Goal: Task Accomplishment & Management: Complete application form

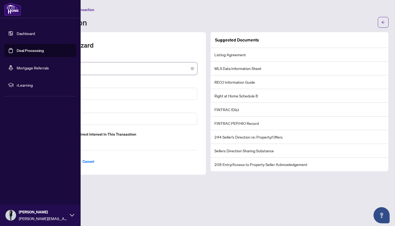
click at [29, 51] on link "Deal Processing" at bounding box center [30, 50] width 27 height 5
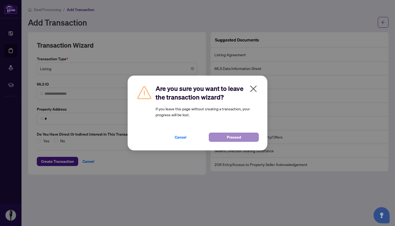
click at [238, 137] on span "Proceed" at bounding box center [234, 137] width 14 height 9
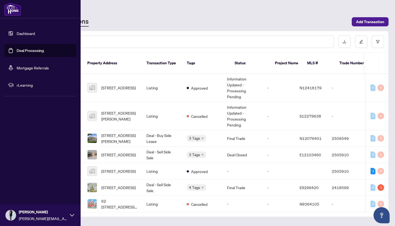
click at [24, 31] on link "Dashboard" at bounding box center [26, 33] width 18 height 5
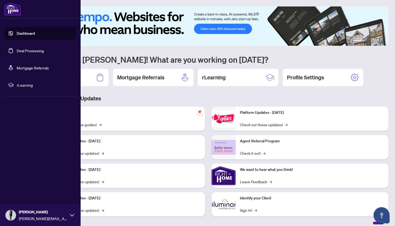
click at [27, 50] on link "Deal Processing" at bounding box center [30, 50] width 27 height 5
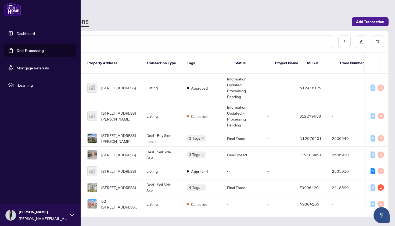
click at [19, 31] on link "Dashboard" at bounding box center [26, 33] width 18 height 5
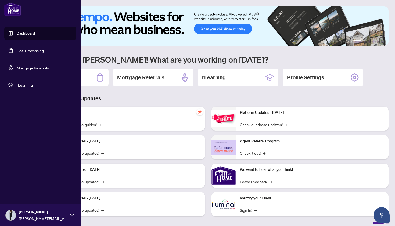
click at [17, 51] on link "Deal Processing" at bounding box center [30, 50] width 27 height 5
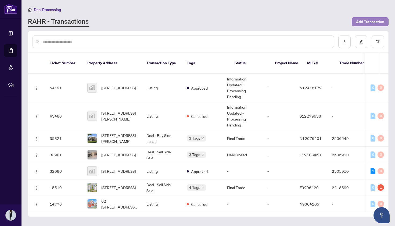
click at [378, 21] on span "Add Transaction" at bounding box center [370, 21] width 28 height 9
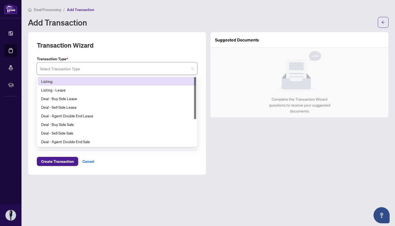
click at [95, 70] on input "search" at bounding box center [114, 69] width 149 height 12
click at [92, 80] on div "Listing" at bounding box center [117, 81] width 152 height 6
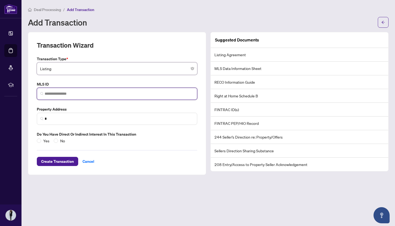
click at [87, 95] on input "search" at bounding box center [119, 94] width 149 height 6
paste input "*********"
type input "*********"
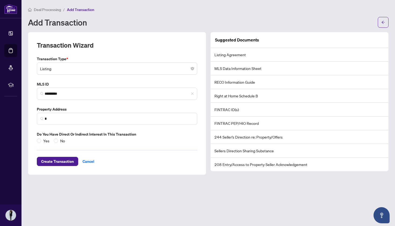
click at [259, 12] on div "Deal Processing / Add Transaction" at bounding box center [208, 9] width 360 height 6
click at [69, 114] on span "*" at bounding box center [117, 118] width 160 height 12
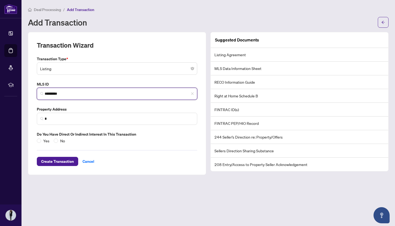
click at [79, 93] on input "*********" at bounding box center [119, 94] width 149 height 6
drag, startPoint x: 79, startPoint y: 93, endPoint x: 17, endPoint y: 88, distance: 61.7
click at [17, 88] on div "Dashboard Deal Processing Mortgage Referrals rLearning Catrina Bulbulian catrin…" at bounding box center [197, 113] width 395 height 226
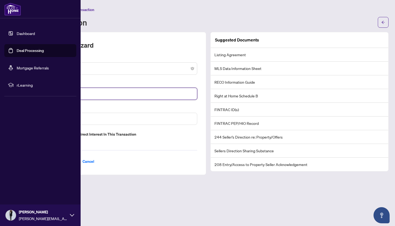
paste input "*********"
type input "*********"
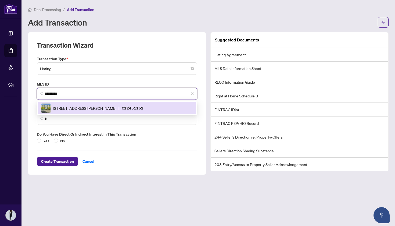
click at [119, 108] on span "|" at bounding box center [118, 108] width 1 height 6
type input "**********"
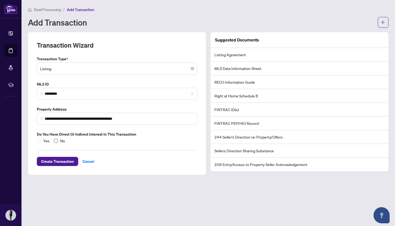
click at [56, 140] on span at bounding box center [56, 140] width 4 height 4
click at [62, 159] on span "Create Transaction" at bounding box center [57, 161] width 33 height 9
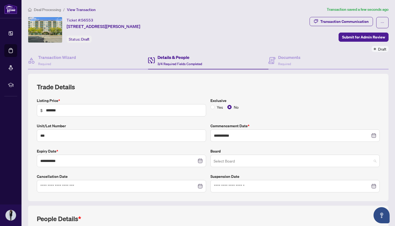
click at [219, 158] on input "search" at bounding box center [292, 161] width 158 height 12
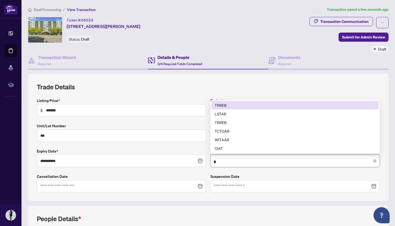
type input "**"
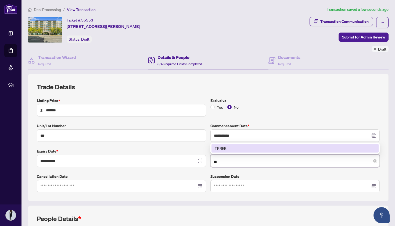
click at [223, 148] on div "TRREB" at bounding box center [295, 148] width 161 height 6
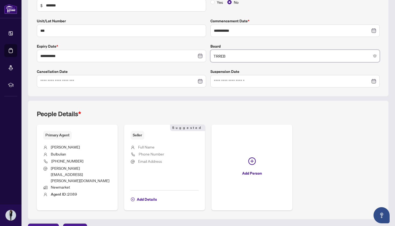
scroll to position [104, 0]
click at [95, 191] on li "Agent ID : 2089" at bounding box center [77, 194] width 68 height 7
click at [146, 146] on span "Full Name" at bounding box center [146, 146] width 16 height 5
click at [145, 195] on span "Add Details" at bounding box center [147, 199] width 20 height 9
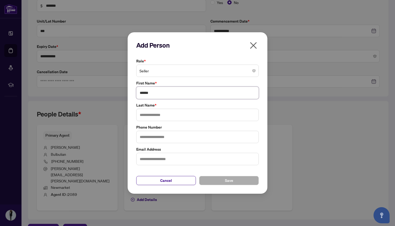
type input "******"
type input "********"
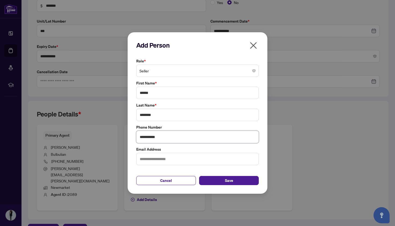
type input "**********"
click at [233, 180] on span "Save" at bounding box center [229, 180] width 8 height 9
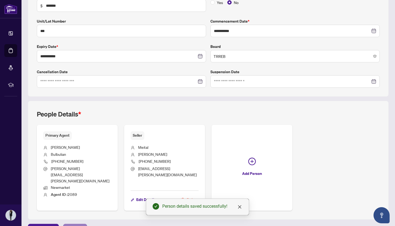
click at [74, 224] on span "Next Tab" at bounding box center [74, 228] width 15 height 9
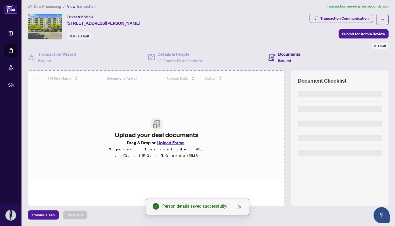
scroll to position [3, 0]
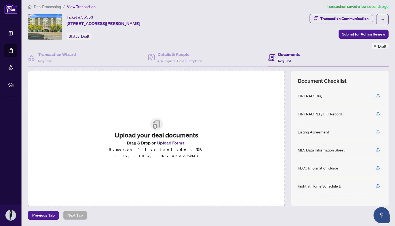
click at [377, 131] on icon "button" at bounding box center [377, 131] width 5 height 5
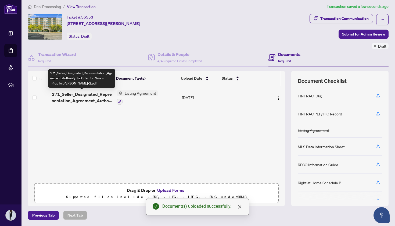
click at [85, 101] on span "271_Seller_Designated_Representation_Agreement_Authority_to_Offer_for_Sale_-_Pr…" at bounding box center [82, 97] width 60 height 13
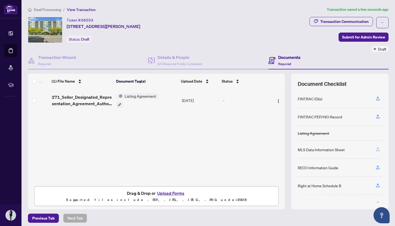
click at [378, 149] on icon "button" at bounding box center [377, 148] width 2 height 3
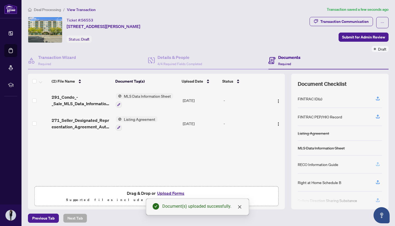
click at [379, 162] on icon "button" at bounding box center [377, 163] width 5 height 5
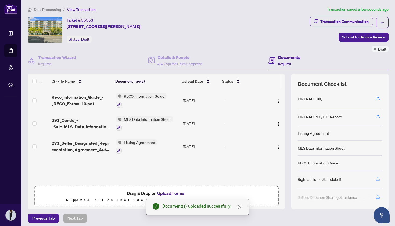
click at [376, 176] on icon "button" at bounding box center [377, 178] width 5 height 5
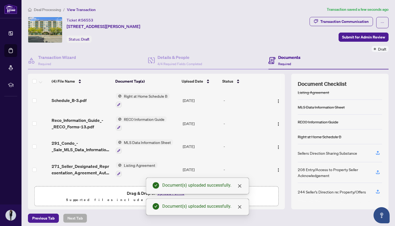
scroll to position [41, 0]
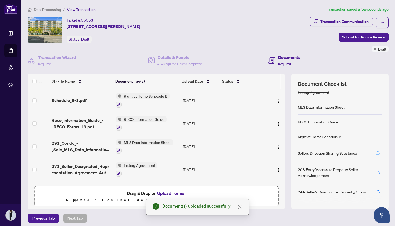
click at [378, 152] on icon "button" at bounding box center [377, 152] width 2 height 3
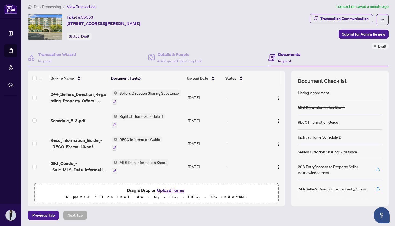
scroll to position [38, 0]
click at [378, 170] on icon "button" at bounding box center [377, 168] width 5 height 5
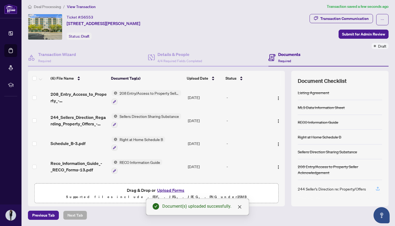
click at [378, 188] on icon "button" at bounding box center [377, 188] width 5 height 5
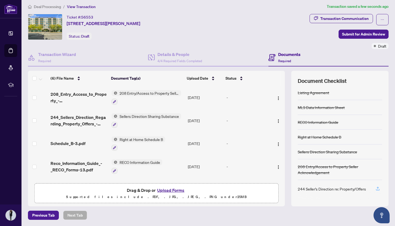
click at [380, 187] on icon "button" at bounding box center [377, 188] width 5 height 5
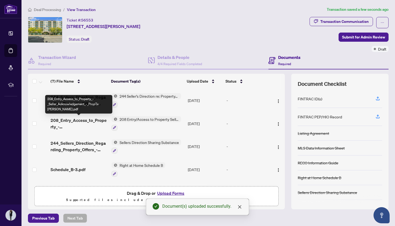
scroll to position [0, 0]
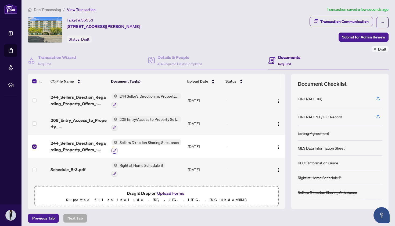
click at [113, 150] on icon "button" at bounding box center [114, 150] width 3 height 3
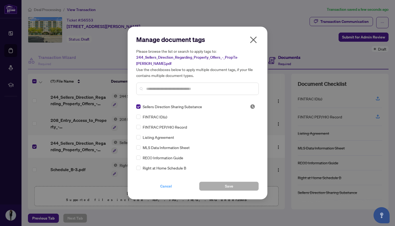
click at [164, 183] on span "Cancel" at bounding box center [166, 186] width 12 height 9
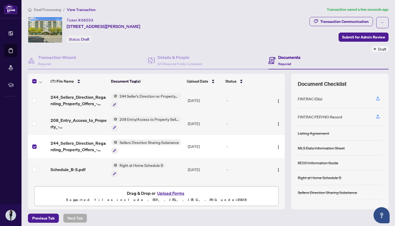
click at [169, 193] on button "Upload Forms" at bounding box center [170, 192] width 30 height 7
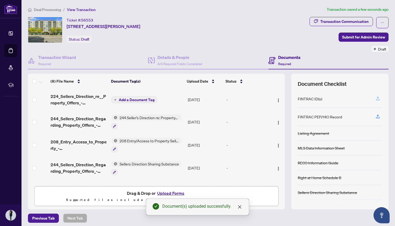
click at [378, 100] on icon "button" at bounding box center [378, 99] width 4 height 1
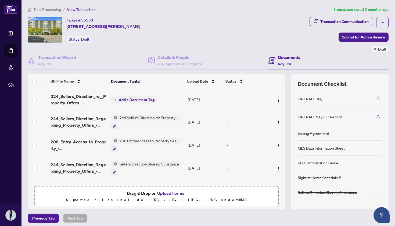
click at [377, 99] on icon "button" at bounding box center [377, 98] width 5 height 5
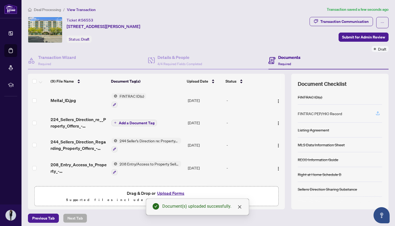
click at [379, 113] on icon "button" at bounding box center [377, 113] width 5 height 5
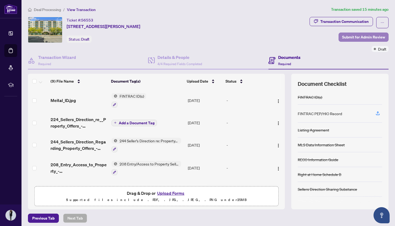
click at [365, 36] on span "Submit for Admin Review" at bounding box center [363, 37] width 43 height 9
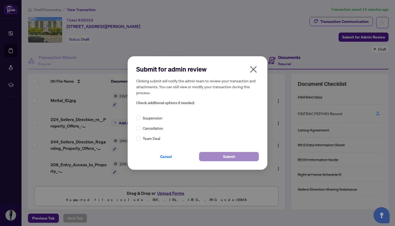
click at [223, 156] on span "Submit" at bounding box center [229, 156] width 12 height 9
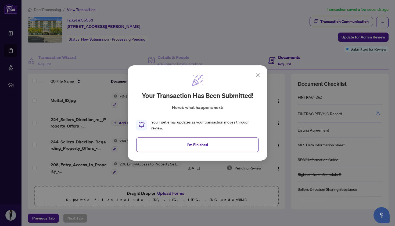
click at [161, 118] on div "Your transaction has been submitted! Here’s what happens next: You’ll get email…" at bounding box center [197, 102] width 122 height 57
click at [188, 145] on span "I'm Finished" at bounding box center [197, 144] width 21 height 9
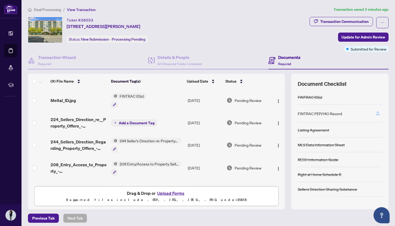
click at [379, 114] on icon "button" at bounding box center [377, 113] width 5 height 5
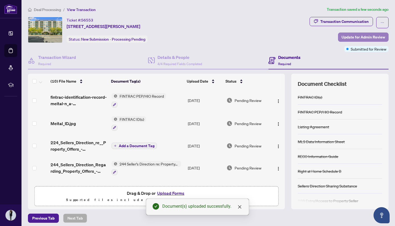
click at [345, 36] on span "Update for Admin Review" at bounding box center [362, 37] width 43 height 9
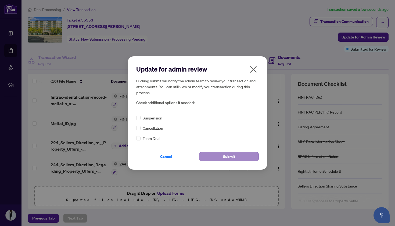
click at [240, 156] on button "Submit" at bounding box center [229, 156] width 60 height 9
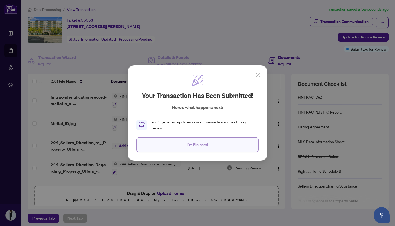
click at [228, 145] on button "I'm Finished" at bounding box center [197, 144] width 122 height 14
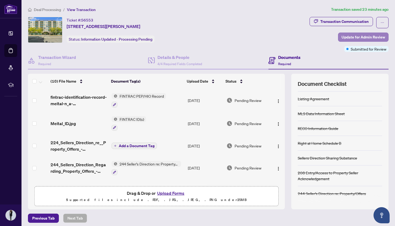
click at [365, 39] on span "Update for Admin Review" at bounding box center [362, 37] width 43 height 9
click at [0, 0] on div "Update for admin review Clicking submit will notify the admin team to review yo…" at bounding box center [0, 0] width 0 height 0
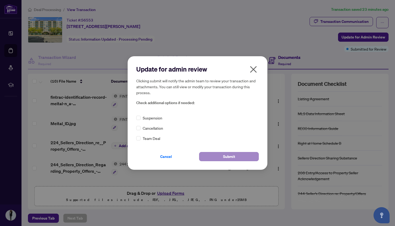
click at [215, 156] on button "Submit" at bounding box center [229, 156] width 60 height 9
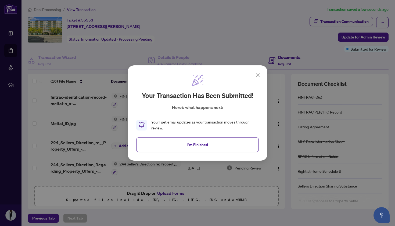
click at [201, 118] on div "Your transaction has been submitted! Here’s what happens next: You’ll get email…" at bounding box center [197, 102] width 122 height 57
click at [201, 148] on span "I'm Finished" at bounding box center [197, 144] width 21 height 9
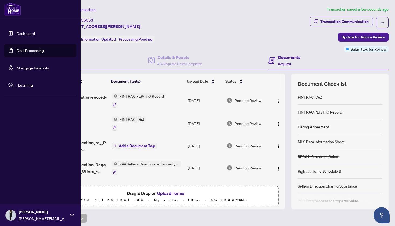
click at [31, 34] on link "Dashboard" at bounding box center [26, 33] width 18 height 5
